Goal: Browse casually

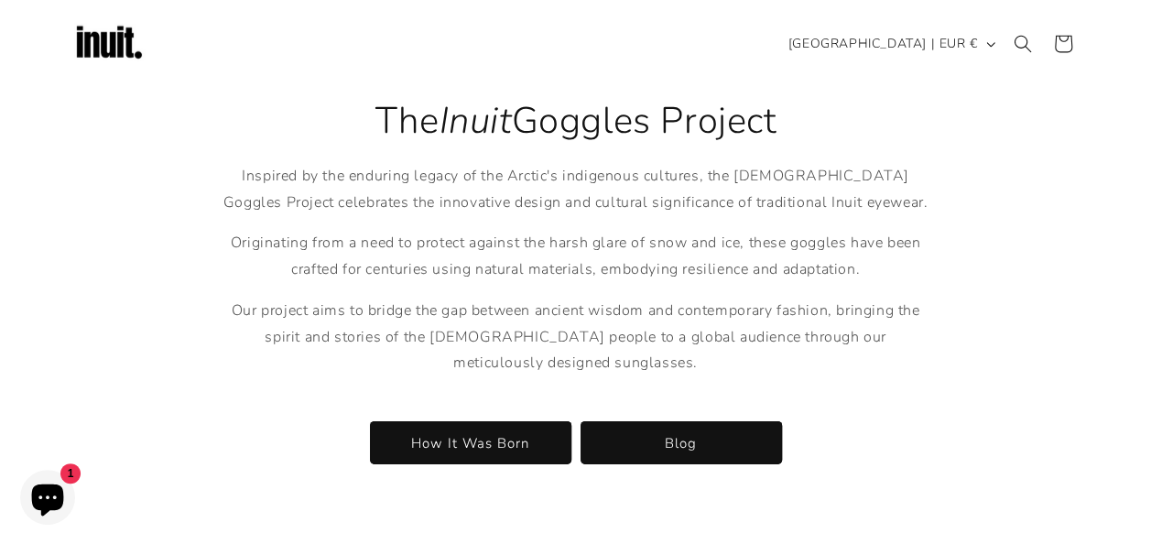
scroll to position [1101, 0]
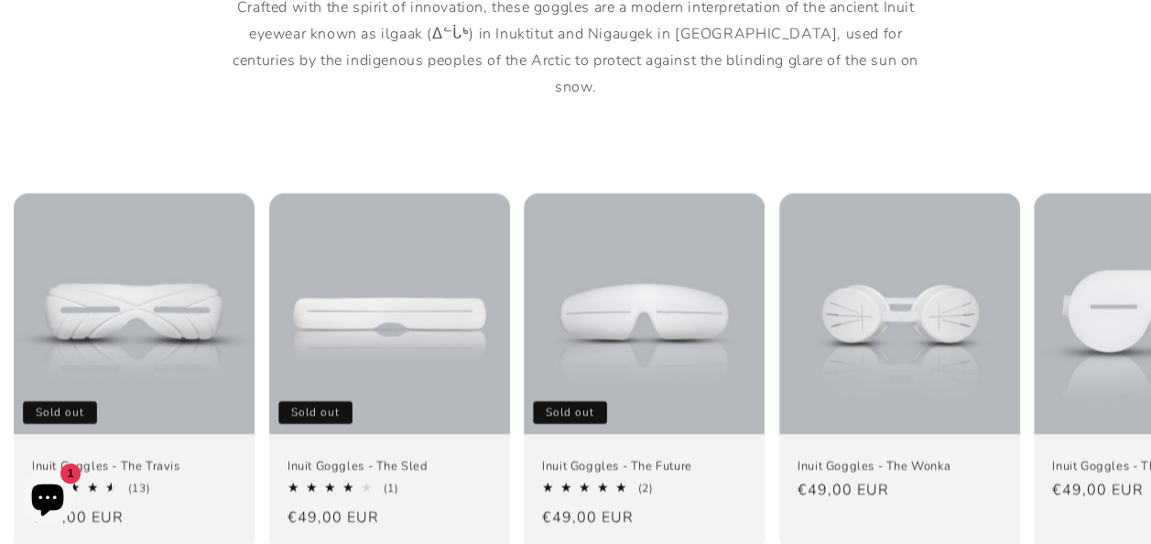
scroll to position [1148, 0]
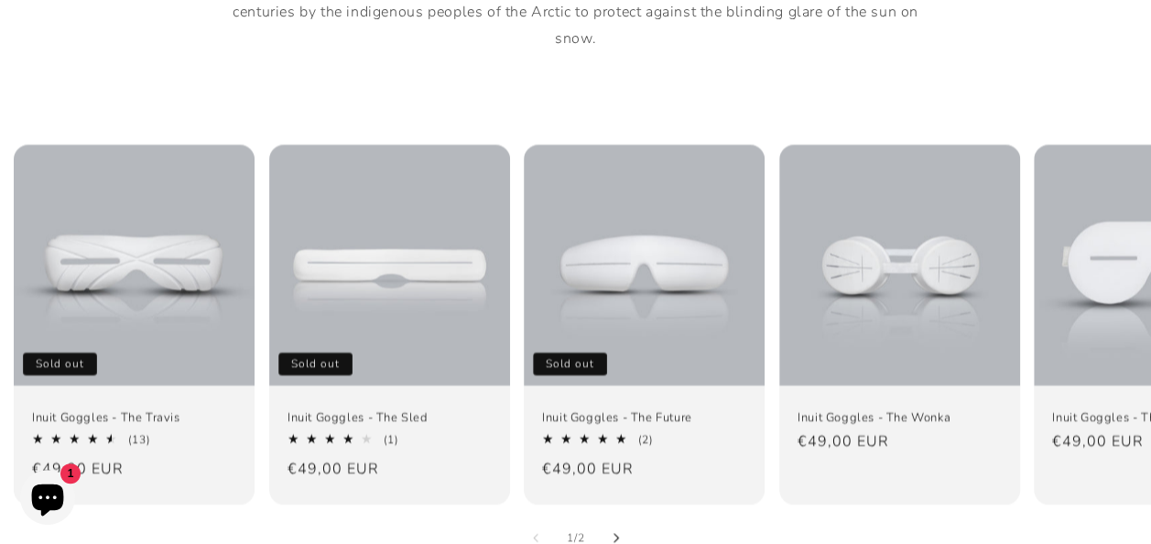
click at [616, 533] on icon "Slide right" at bounding box center [616, 537] width 5 height 9
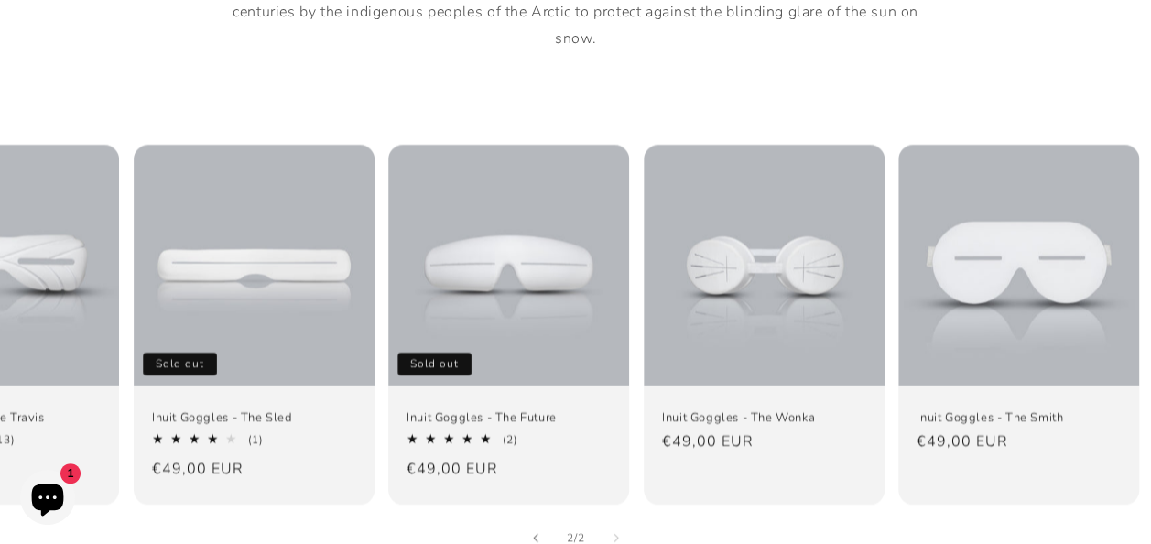
scroll to position [0, 136]
click at [544, 518] on button "Slide left" at bounding box center [536, 538] width 40 height 40
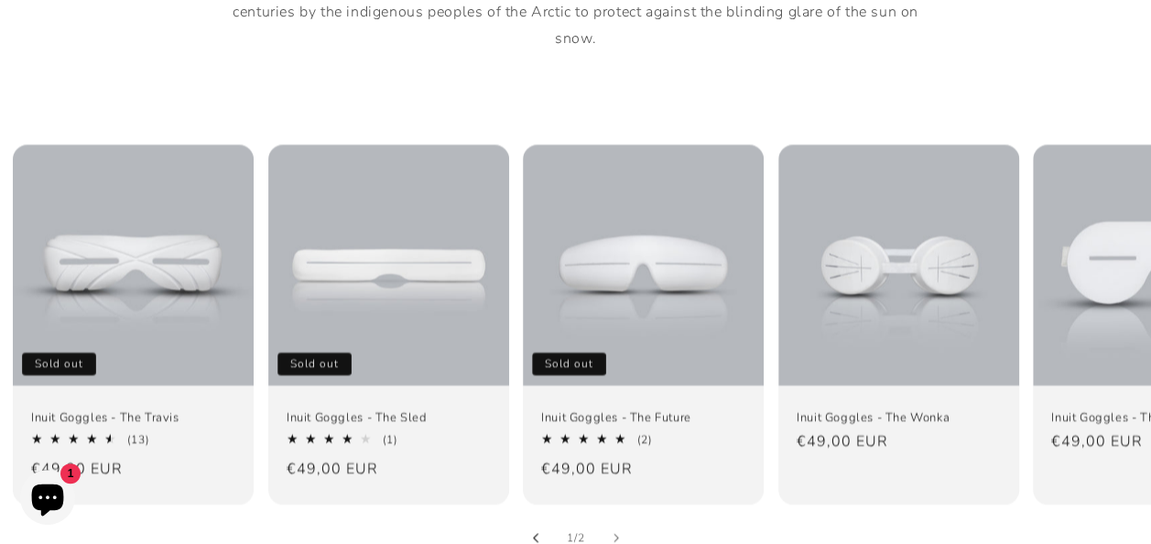
scroll to position [0, 0]
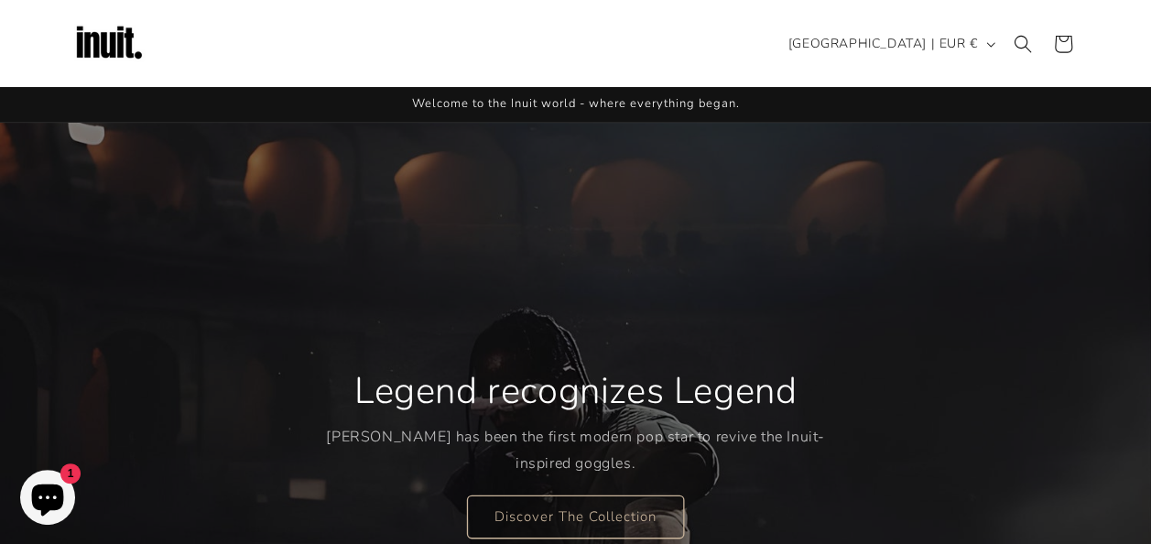
click at [1140, 359] on div "Legend recognizes Legend [PERSON_NAME] has been the first modern pop star to re…" at bounding box center [575, 452] width 1151 height 659
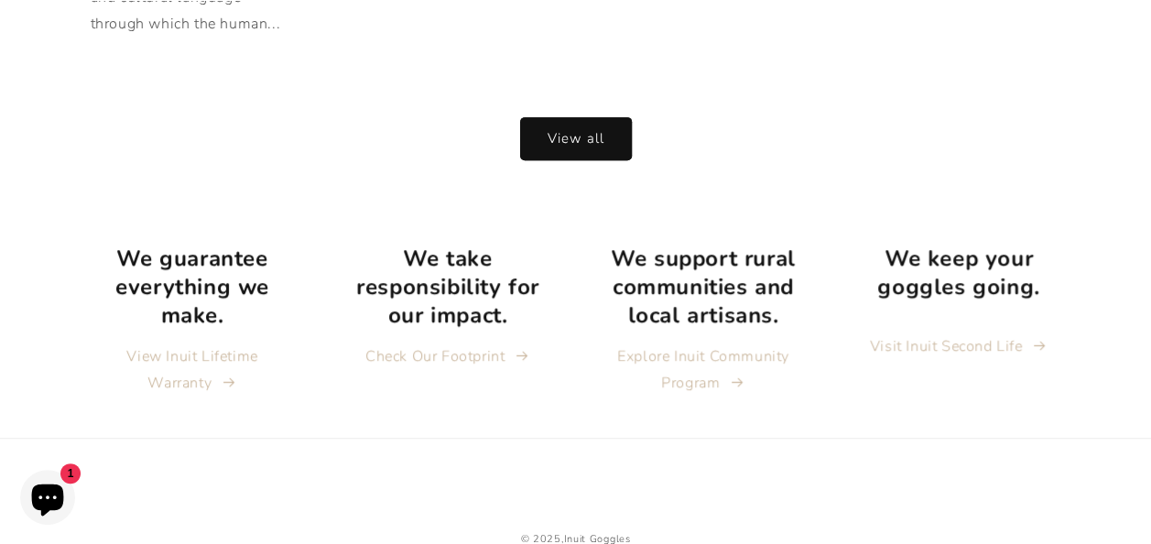
scroll to position [3845, 0]
